Goal: Task Accomplishment & Management: Manage account settings

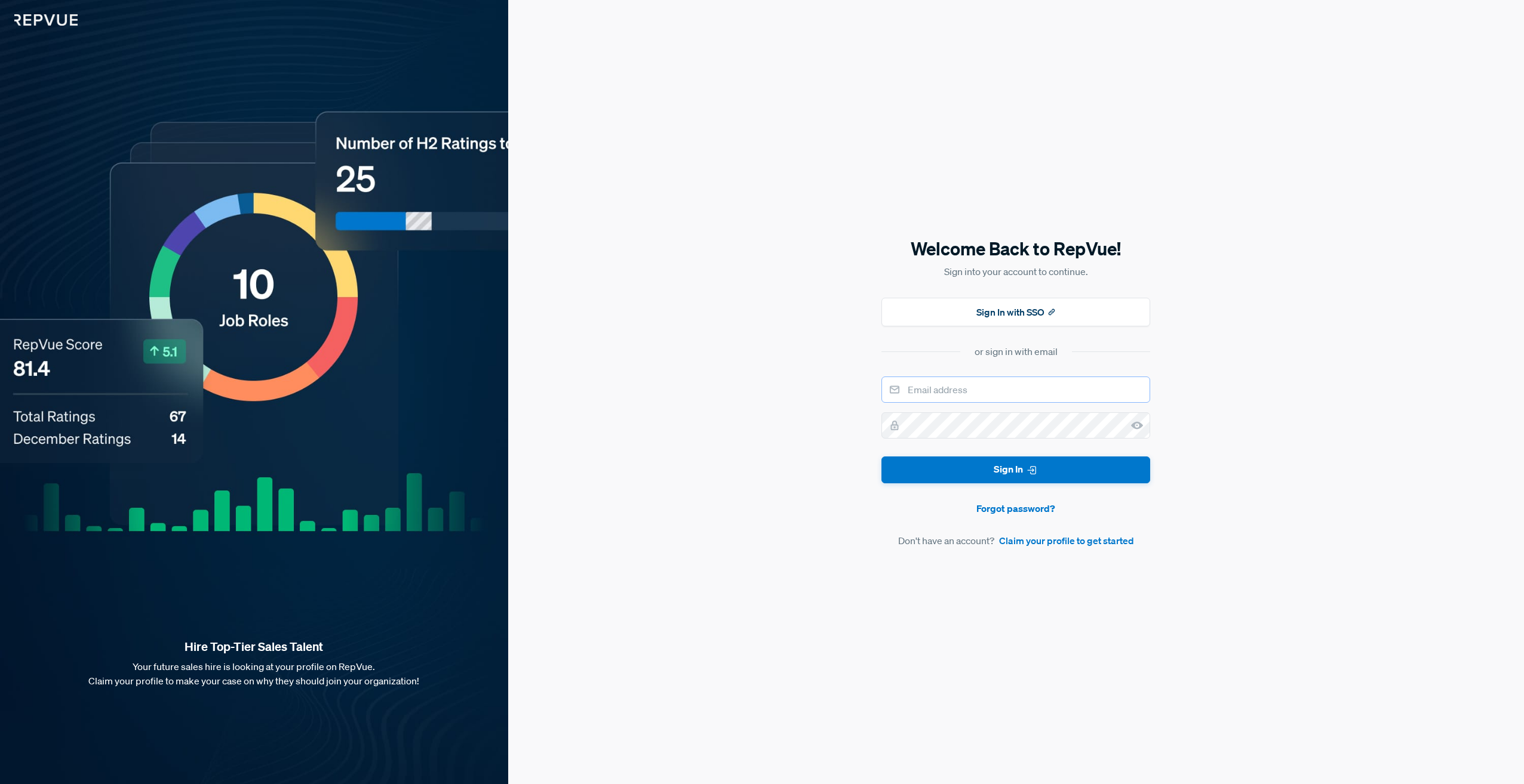
drag, startPoint x: 933, startPoint y: 402, endPoint x: 934, endPoint y: 396, distance: 6.1
click at [933, 402] on input "email" at bounding box center [1016, 390] width 269 height 26
type input "[PERSON_NAME][EMAIL_ADDRESS][PERSON_NAME][DOMAIN_NAME]"
click at [985, 461] on button "Sign In" at bounding box center [1016, 470] width 269 height 27
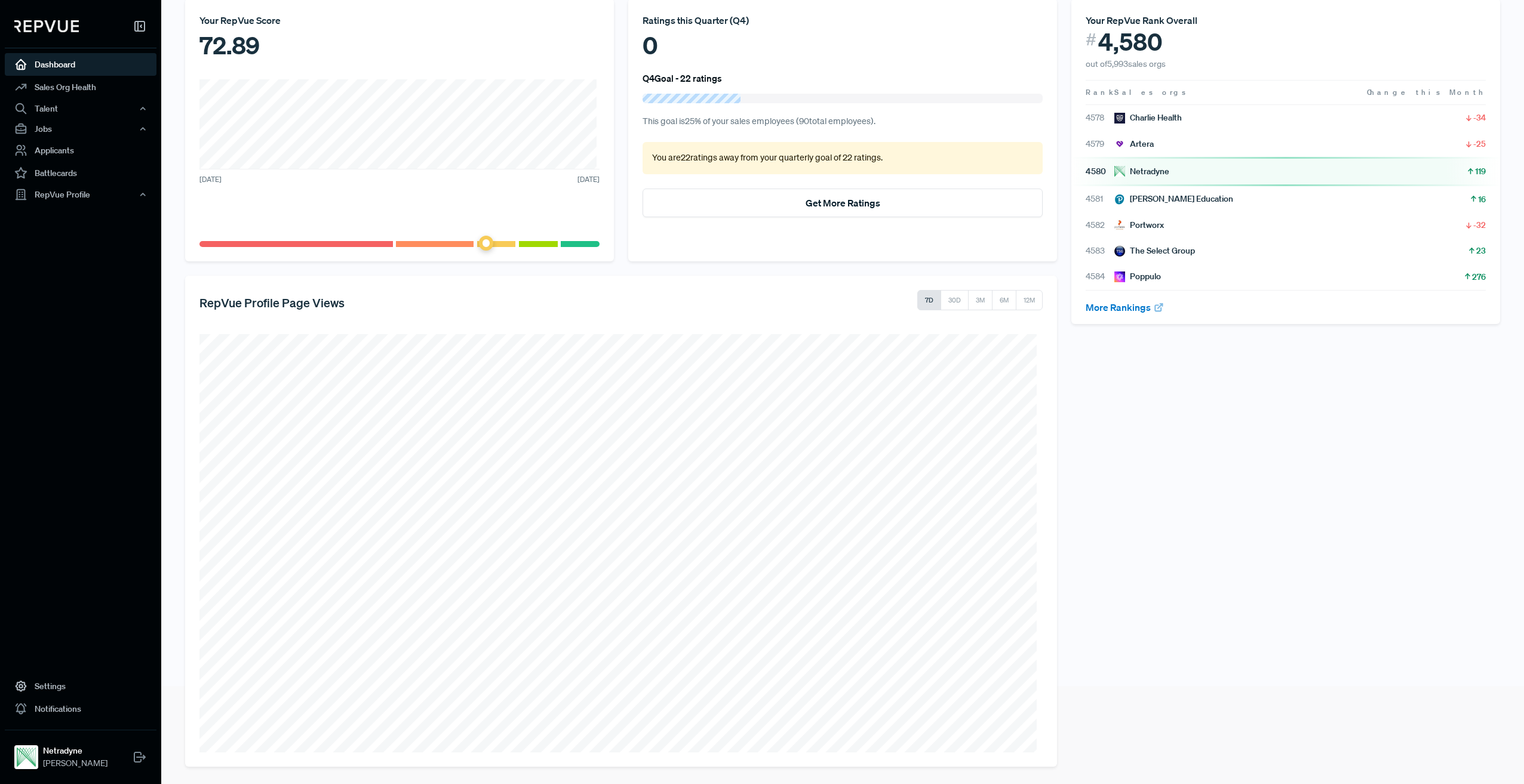
scroll to position [100, 0]
click at [87, 89] on link "Sales Org Health" at bounding box center [80, 87] width 151 height 22
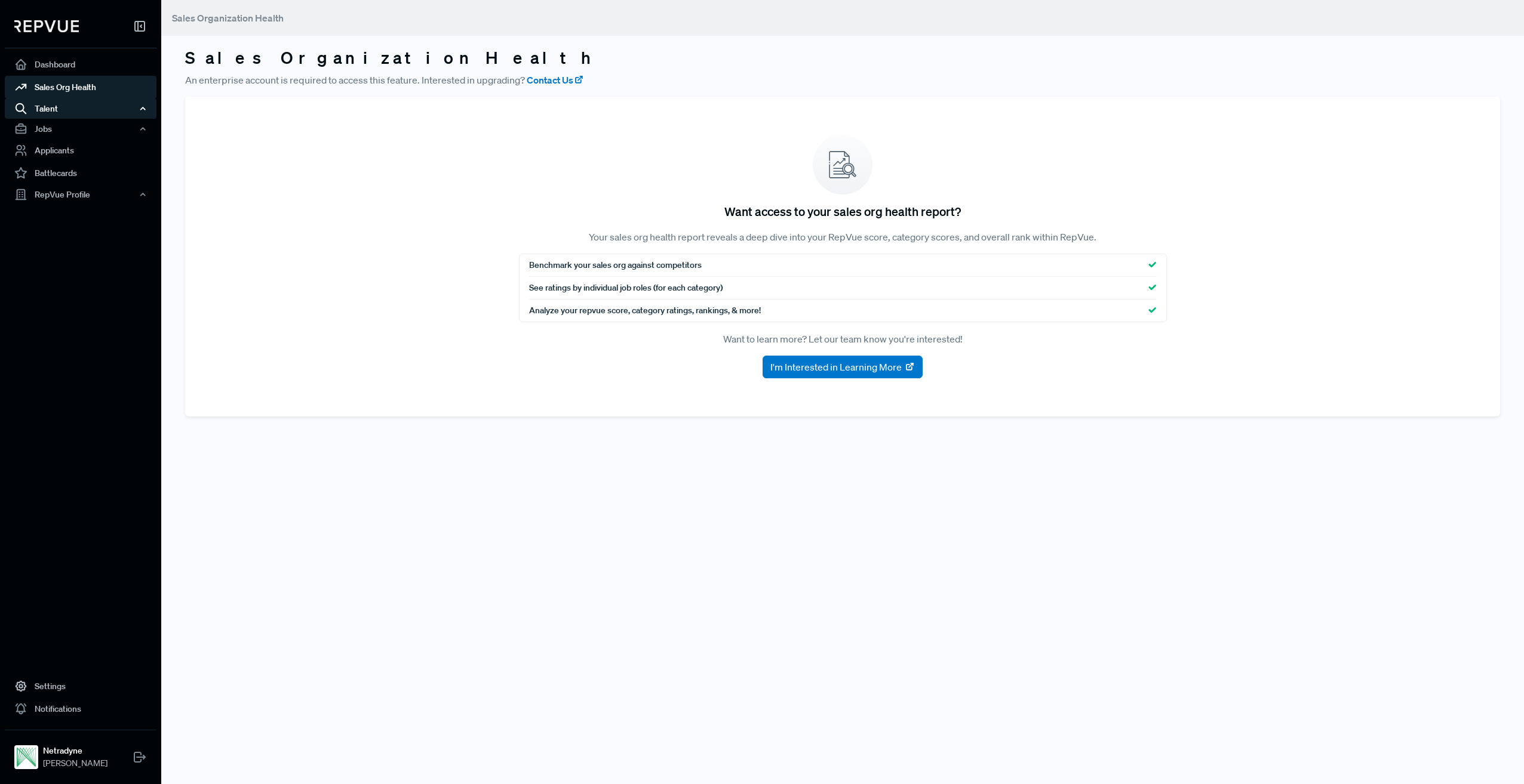
click at [46, 109] on div "Talent" at bounding box center [80, 108] width 151 height 20
click at [55, 212] on link "Applicants" at bounding box center [80, 213] width 151 height 22
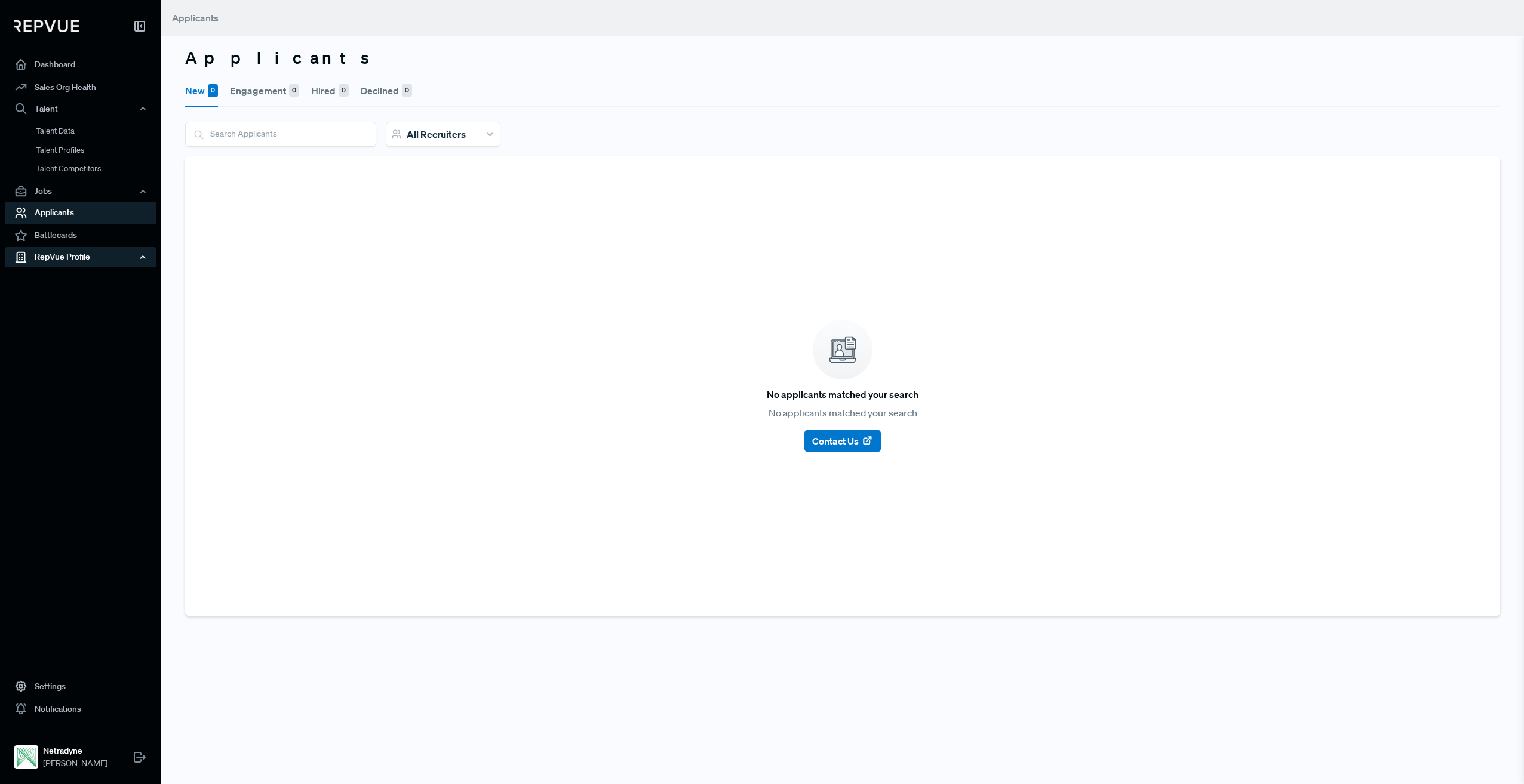
click at [63, 261] on div "RepVue Profile" at bounding box center [80, 257] width 151 height 20
click at [67, 280] on link "Profile Overview" at bounding box center [97, 286] width 151 height 30
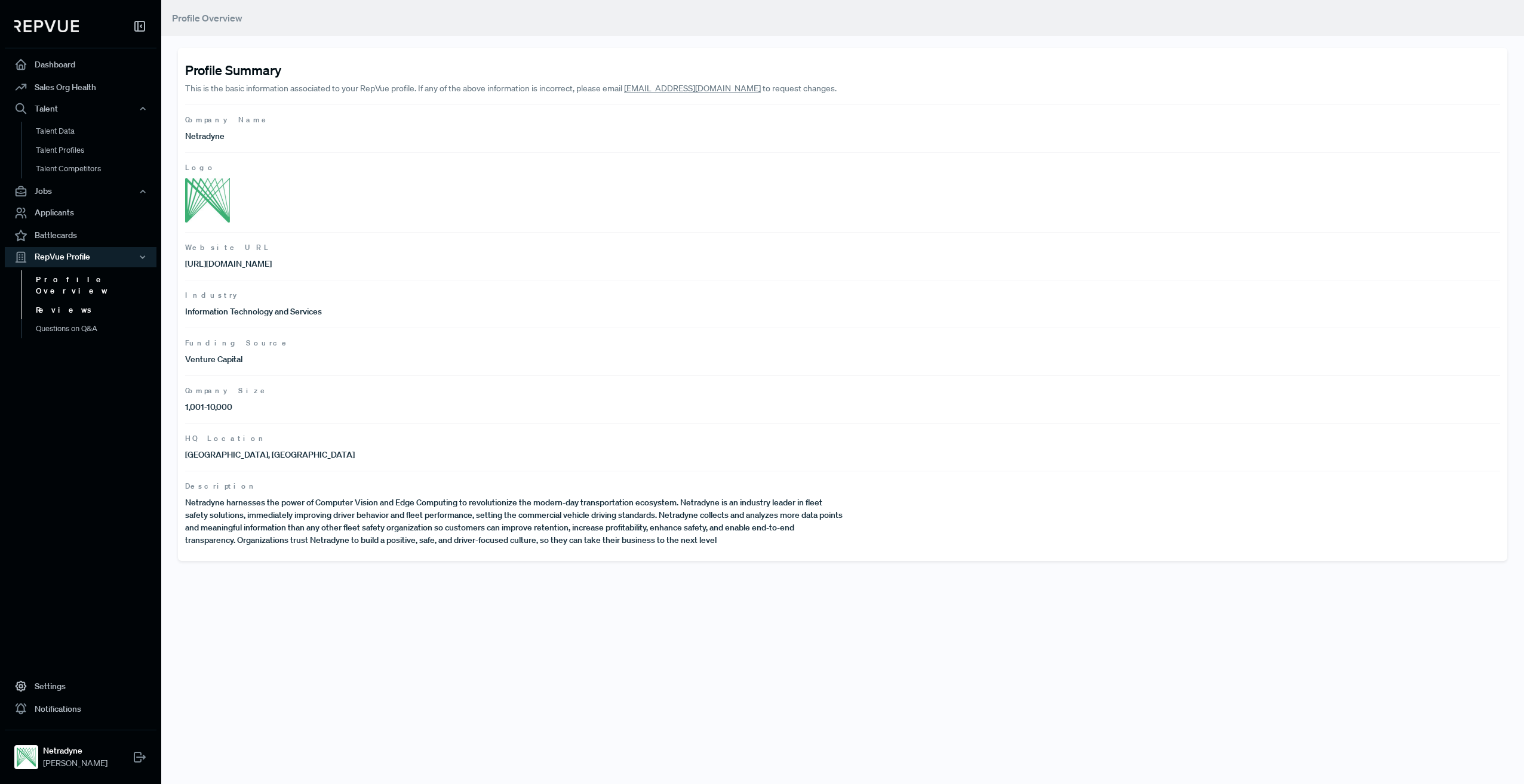
click at [62, 301] on link "Reviews" at bounding box center [97, 310] width 151 height 19
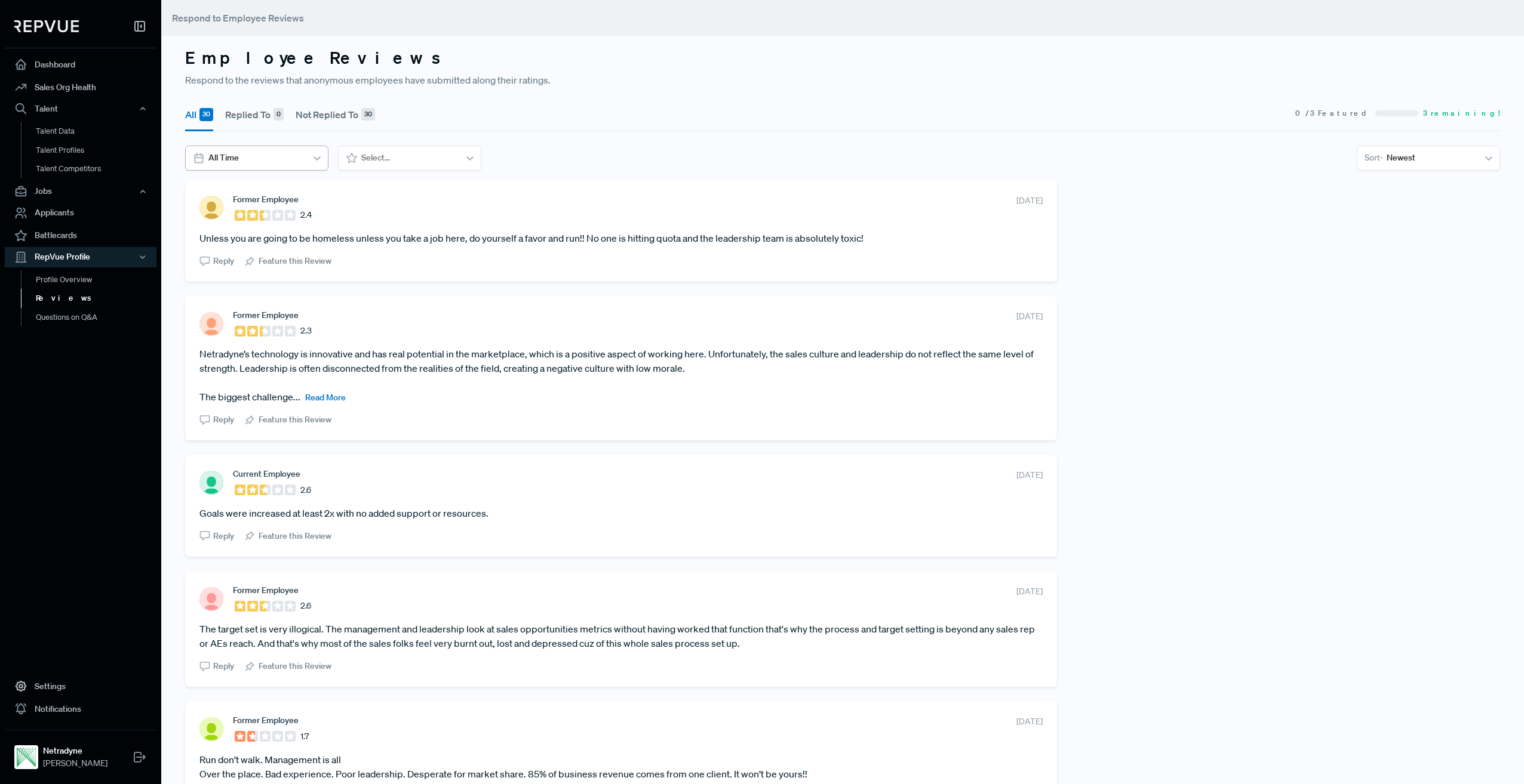
click at [273, 157] on div at bounding box center [255, 158] width 95 height 15
drag, startPoint x: 599, startPoint y: 161, endPoint x: 1021, endPoint y: 138, distance: 422.6
click at [600, 158] on section "6 results available. Use Up and Down to choose options, press Enter to select t…" at bounding box center [843, 158] width 1315 height 25
click at [1412, 153] on div at bounding box center [1430, 158] width 88 height 15
click at [1115, 149] on section "All Time Select... 5 results available. Use Up and Down to choose options, pres…" at bounding box center [843, 158] width 1315 height 25
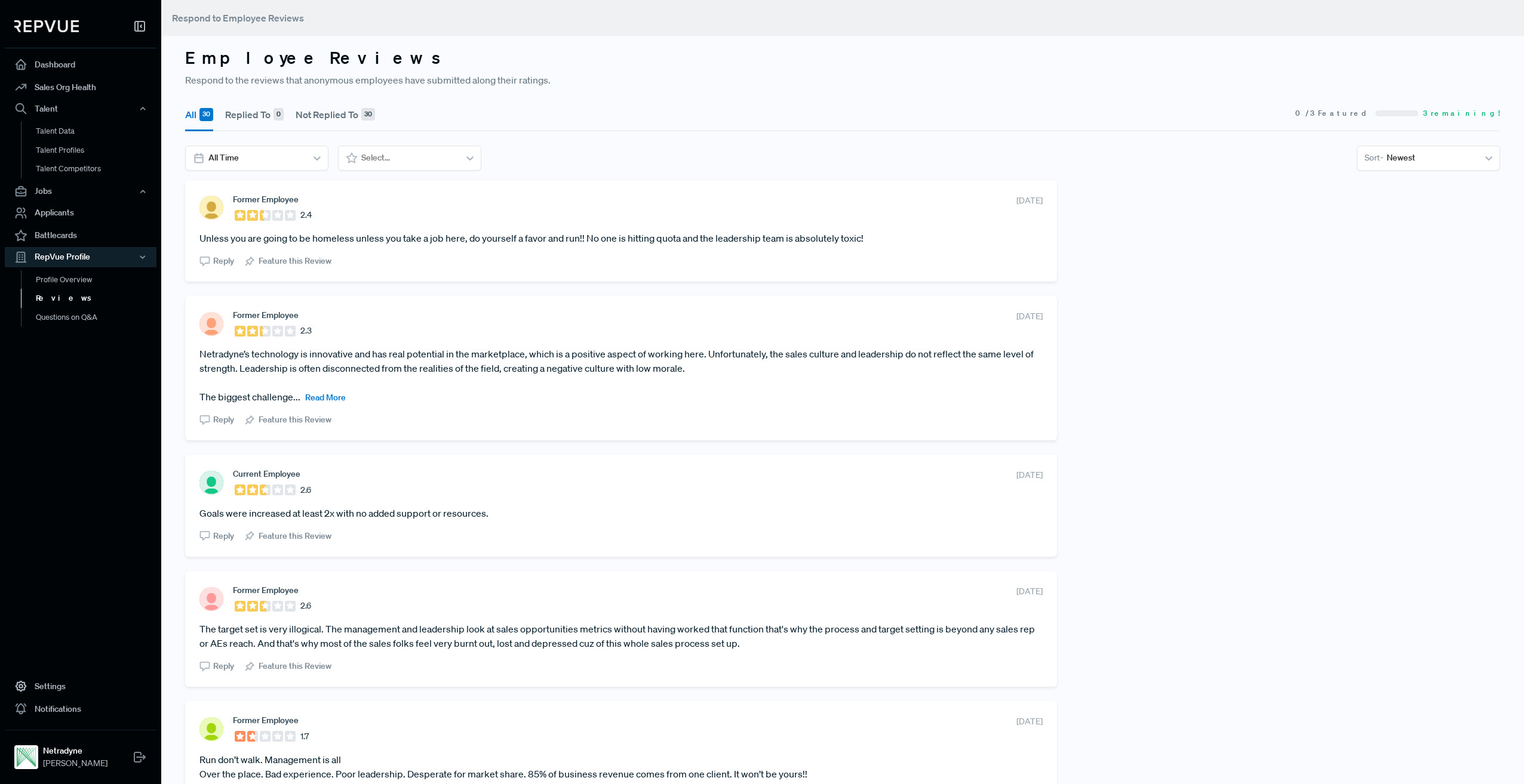
click at [318, 397] on span "Read More" at bounding box center [325, 397] width 40 height 11
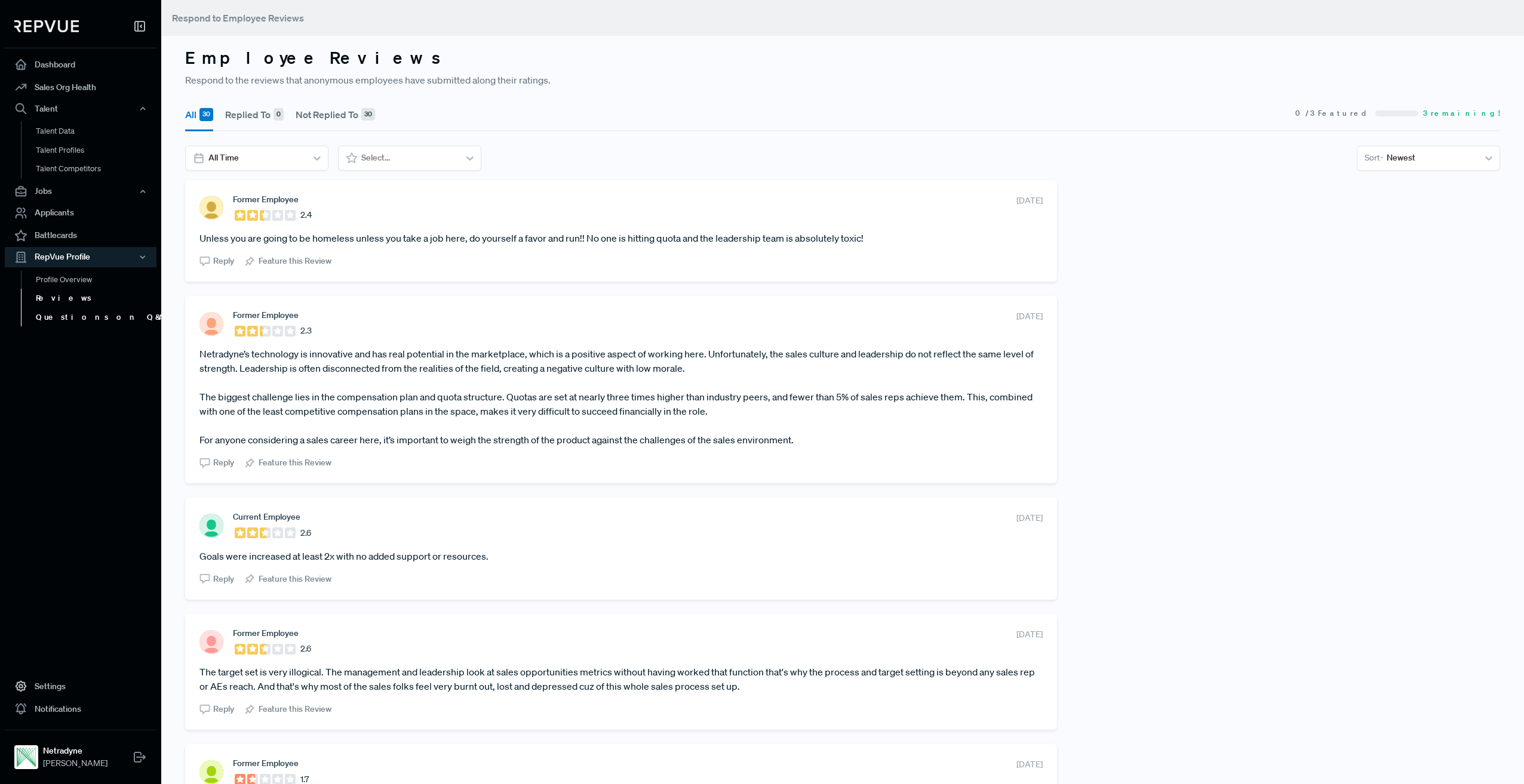
click at [81, 319] on link "Questions on Q&A" at bounding box center [97, 317] width 151 height 19
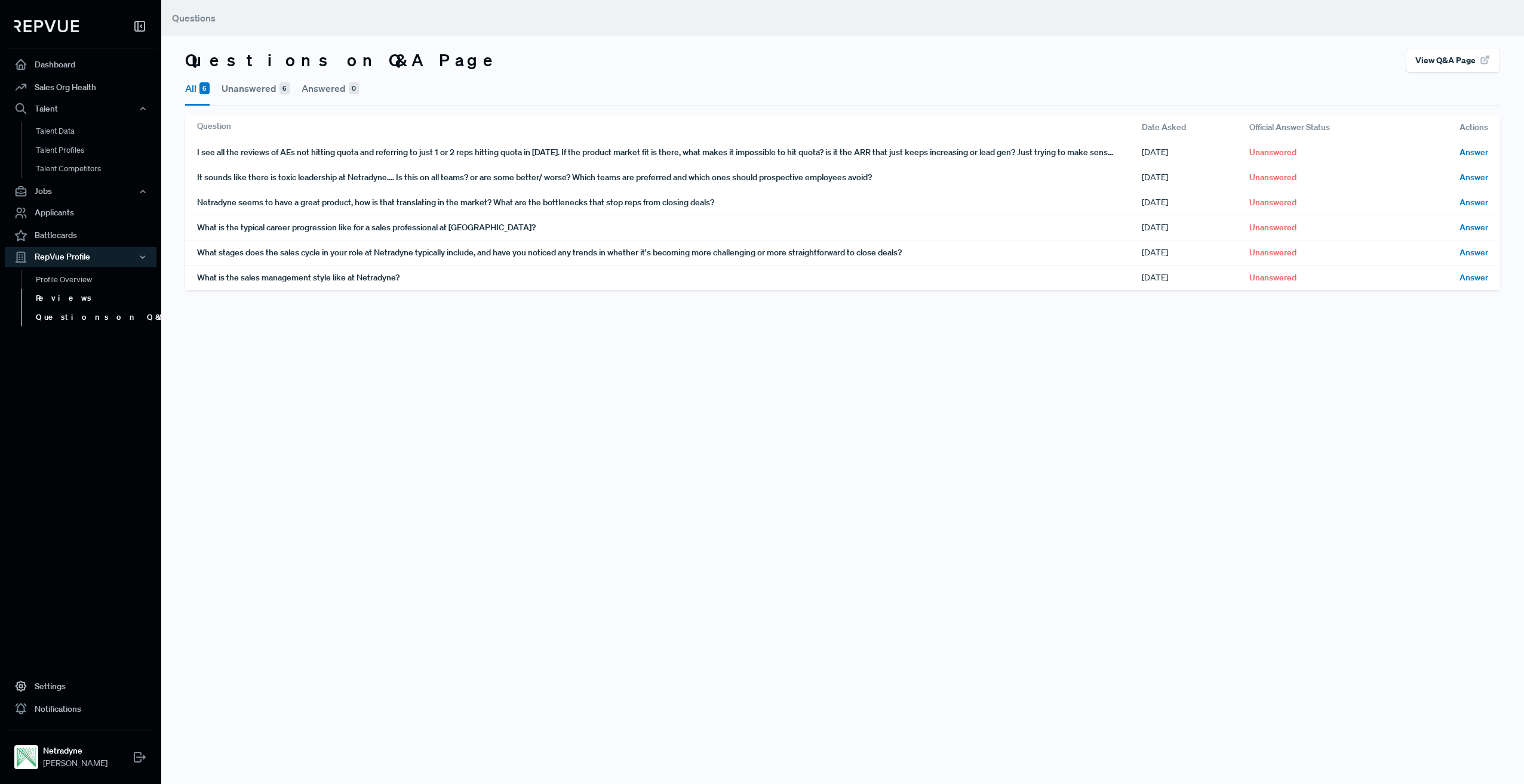
click at [64, 294] on link "Reviews" at bounding box center [97, 298] width 151 height 19
